Goal: Information Seeking & Learning: Learn about a topic

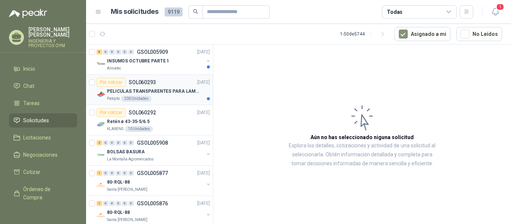
click at [147, 87] on div "PELICULAS TRANSPARENTES PARA LAMINADO EN CALIENTE" at bounding box center [158, 91] width 103 height 9
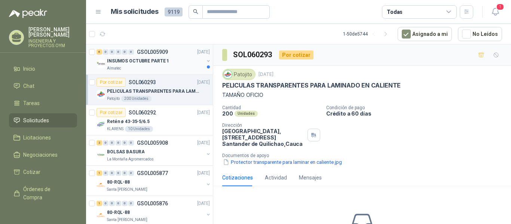
click at [154, 58] on p "INSUMOS OCTUBRE PARTE 1" at bounding box center [138, 61] width 62 height 7
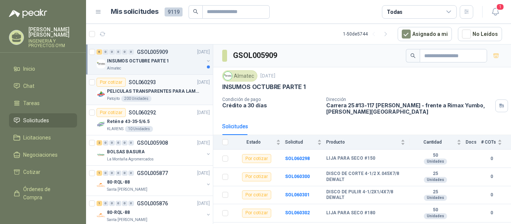
click at [152, 97] on div "Patojito 200 Unidades" at bounding box center [158, 99] width 103 height 6
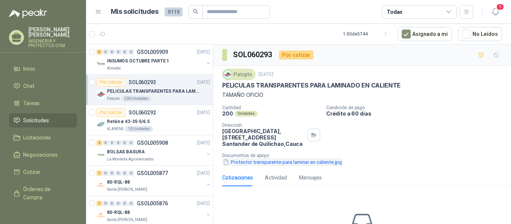
click at [276, 163] on button "Protector transparente para laminar en caliente.jpg" at bounding box center [282, 162] width 120 height 8
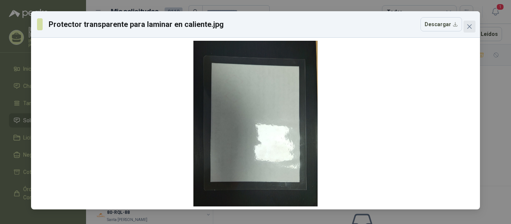
click at [471, 28] on icon "close" at bounding box center [469, 26] width 4 height 4
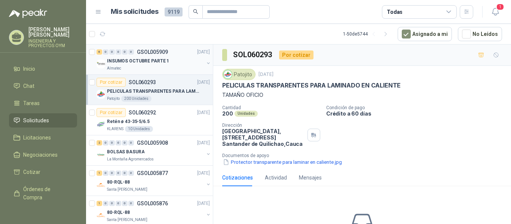
click at [153, 66] on div "Almatec" at bounding box center [155, 68] width 97 height 6
